Goal: Task Accomplishment & Management: Manage account settings

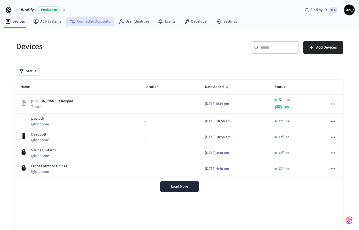
click at [95, 21] on link "Connected Accounts" at bounding box center [90, 22] width 49 height 10
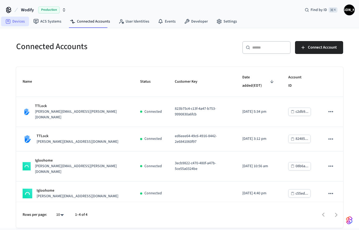
click at [10, 21] on icon at bounding box center [8, 21] width 5 height 5
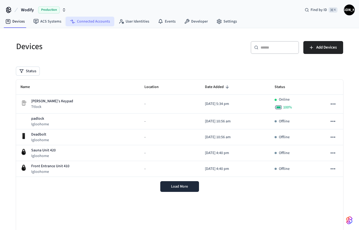
click at [80, 24] on link "Connected Accounts" at bounding box center [90, 22] width 49 height 10
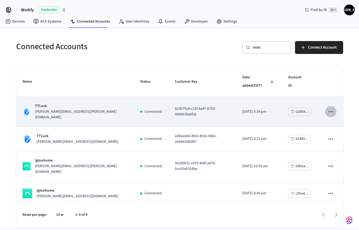
click at [329, 108] on icon "sticky table" at bounding box center [330, 111] width 7 height 7
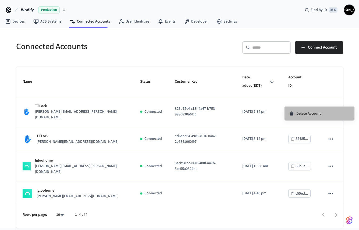
click at [312, 113] on span "Delete Account" at bounding box center [308, 113] width 24 height 5
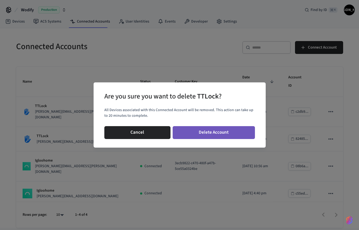
click at [211, 130] on button "Delete Account" at bounding box center [213, 132] width 82 height 13
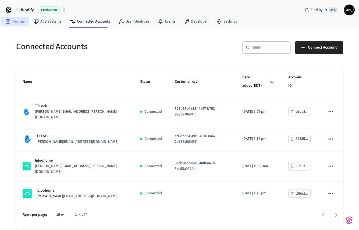
click at [14, 23] on link "Devices" at bounding box center [15, 22] width 28 height 10
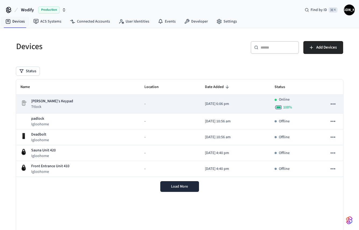
click at [332, 104] on icon "sticky table" at bounding box center [332, 103] width 7 height 7
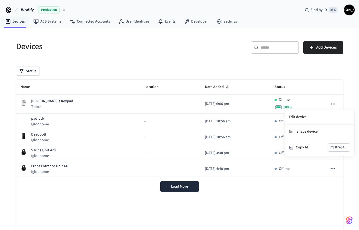
click at [316, 91] on div at bounding box center [179, 115] width 359 height 230
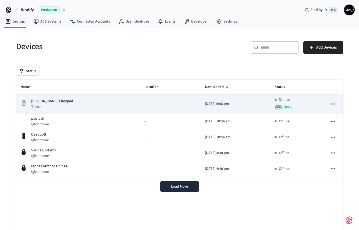
click at [336, 104] on icon "sticky table" at bounding box center [332, 103] width 7 height 7
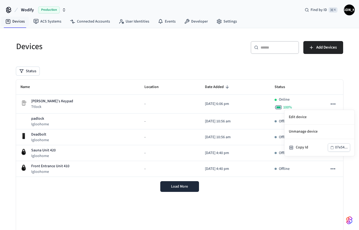
click at [321, 80] on div at bounding box center [179, 115] width 359 height 230
click at [84, 21] on link "Connected Accounts" at bounding box center [90, 22] width 49 height 10
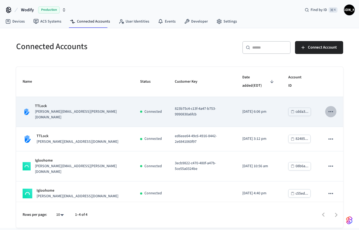
click at [328, 108] on icon "sticky table" at bounding box center [330, 111] width 7 height 7
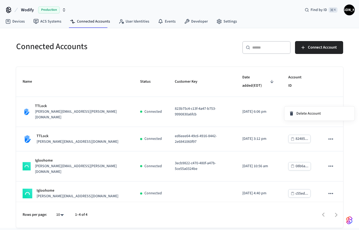
click at [330, 99] on div at bounding box center [179, 115] width 359 height 230
click at [330, 108] on icon "sticky table" at bounding box center [330, 111] width 7 height 7
click at [315, 112] on span "Delete Account" at bounding box center [308, 113] width 24 height 5
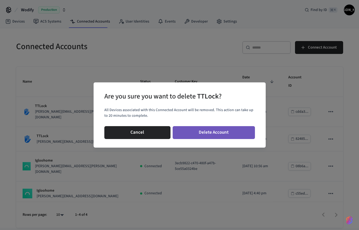
click at [223, 128] on button "Delete Account" at bounding box center [213, 132] width 82 height 13
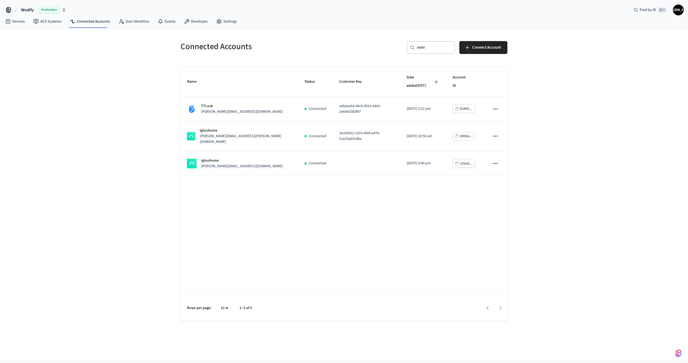
click at [30, 10] on span "Wodify" at bounding box center [27, 10] width 13 height 6
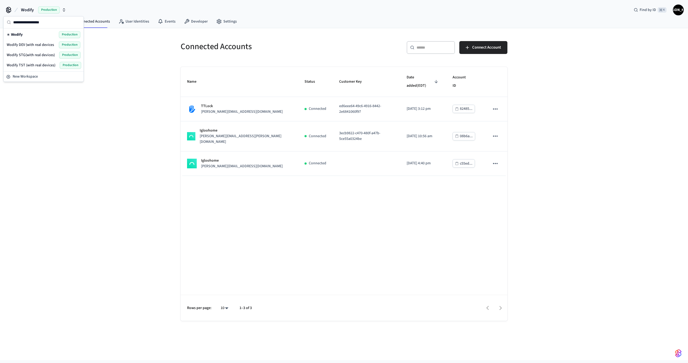
click at [21, 32] on span "Wodify" at bounding box center [17, 34] width 12 height 5
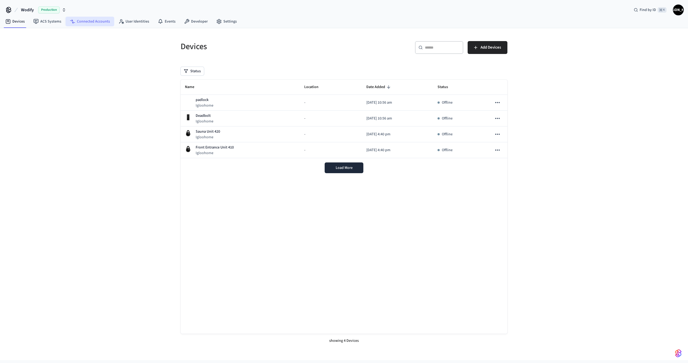
click at [84, 23] on link "Connected Accounts" at bounding box center [90, 22] width 49 height 10
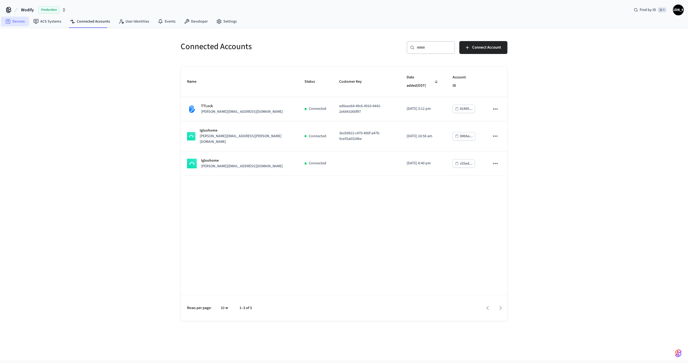
click at [16, 17] on link "Devices" at bounding box center [15, 22] width 28 height 10
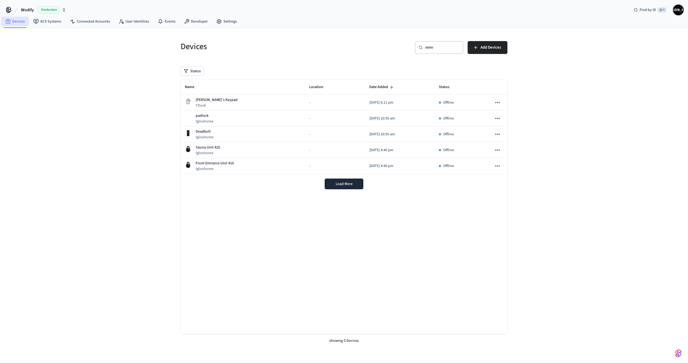
click at [19, 22] on link "Devices" at bounding box center [15, 22] width 28 height 10
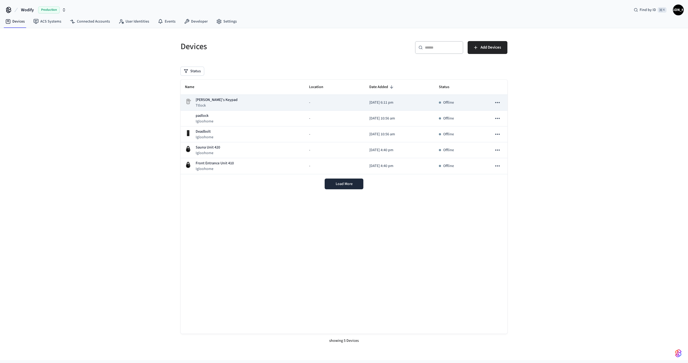
click at [223, 104] on div "[PERSON_NAME]’s Keypad Ttlock" at bounding box center [242, 102] width 115 height 11
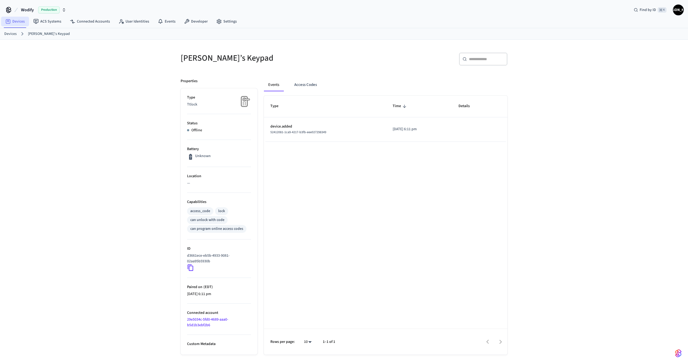
click at [12, 24] on link "Devices" at bounding box center [15, 22] width 28 height 10
